Goal: Unclear

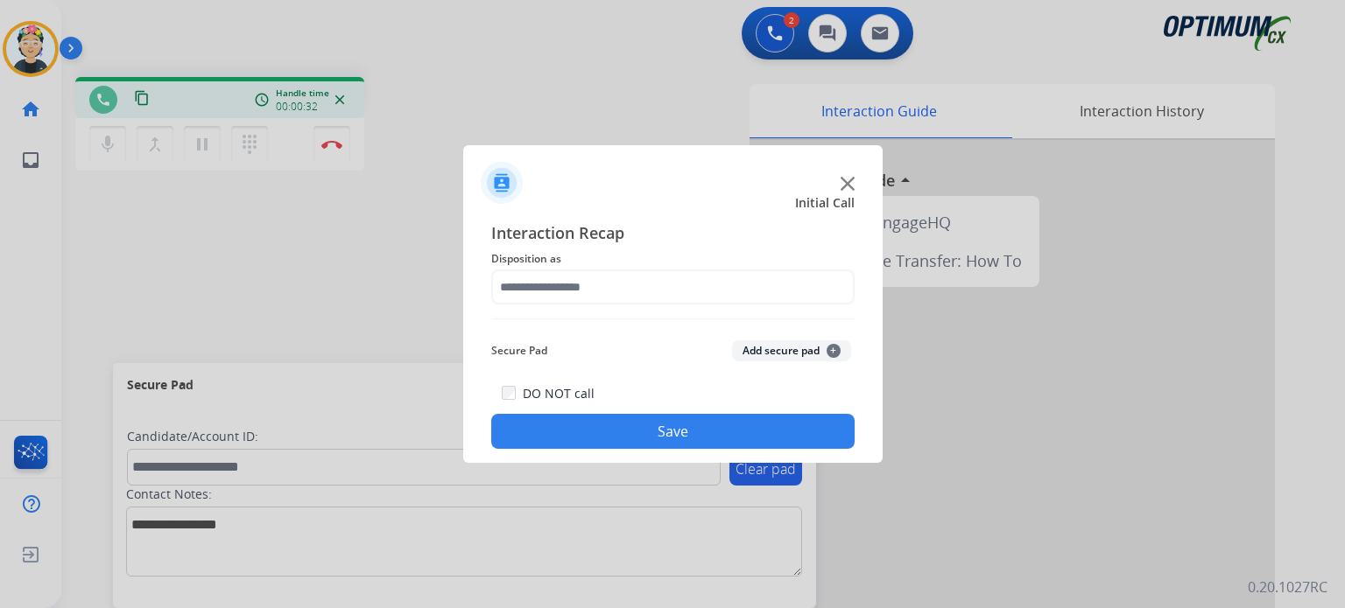
click at [845, 186] on img at bounding box center [847, 184] width 14 height 14
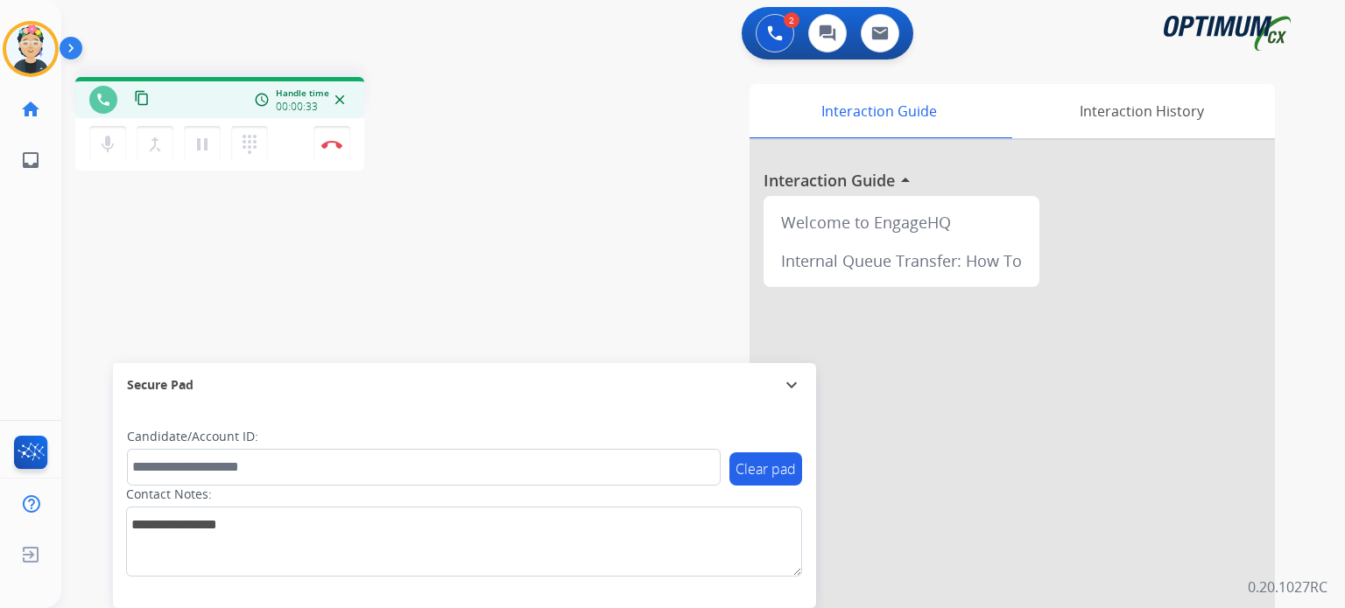
click at [845, 186] on div at bounding box center [1011, 466] width 525 height 653
